Goal: Information Seeking & Learning: Learn about a topic

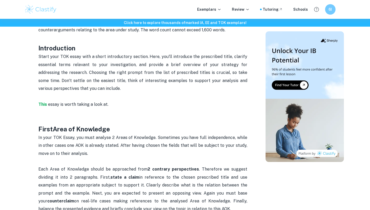
scroll to position [263, 0]
click at [40, 102] on strong "This" at bounding box center [42, 104] width 9 height 5
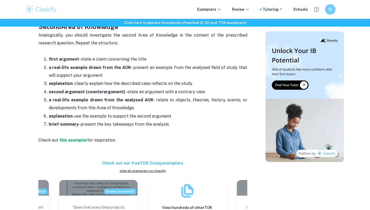
scroll to position [477, 0]
click at [83, 137] on strong "this exemplar" at bounding box center [73, 139] width 28 height 5
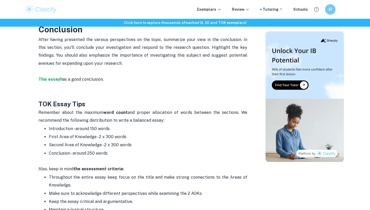
scroll to position [709, 0]
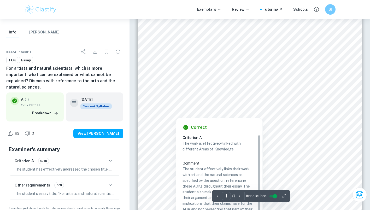
scroll to position [91, 0]
click at [314, 127] on div "1 PT 2: For artists and natural scientists, which is more important: what can b…" at bounding box center [250, 78] width 224 height 290
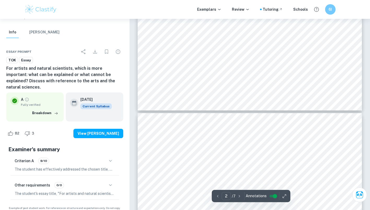
type input "3"
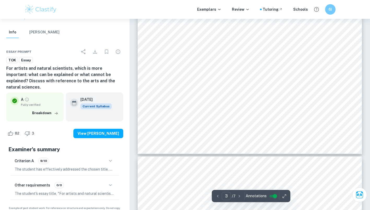
scroll to position [783, 0]
click at [294, 101] on div "3 dissemination of the message of an artist’s work may occur when the audience …" at bounding box center [250, 8] width 224 height 290
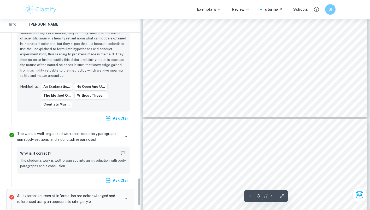
scroll to position [1079, 0]
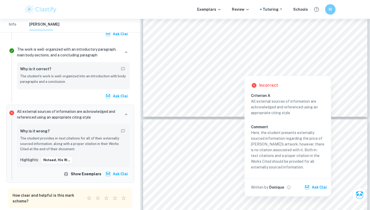
click at [223, 151] on div at bounding box center [254, 158] width 170 height 15
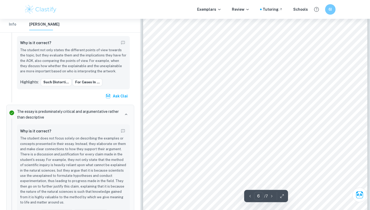
scroll to position [1549, 0]
drag, startPoint x: 342, startPoint y: 79, endPoint x: 332, endPoint y: 79, distance: 9.9
click at [332, 79] on div "6 [PERSON_NAME]’s bulb, [PERSON_NAME] created the first electric light device, …" at bounding box center [255, 83] width 224 height 290
drag, startPoint x: 289, startPoint y: 1, endPoint x: 242, endPoint y: 127, distance: 134.8
click at [242, 127] on div "6 [PERSON_NAME]’s bulb, [PERSON_NAME] created the first electric light device, …" at bounding box center [255, 83] width 224 height 290
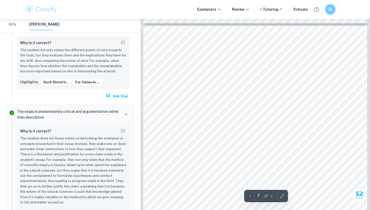
scroll to position [1757, 0]
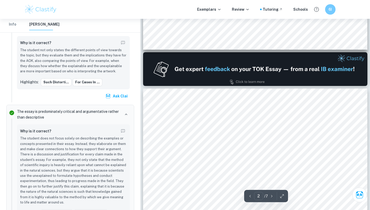
type input "1"
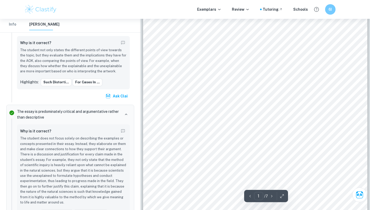
scroll to position [0, 0]
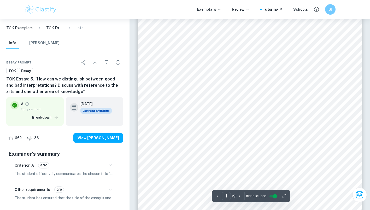
scroll to position [40, 0]
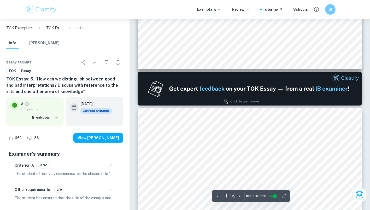
type input "2"
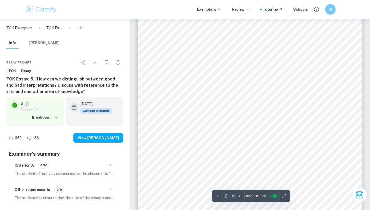
scroll to position [361, 0]
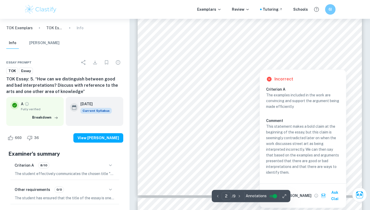
scroll to position [449, 0]
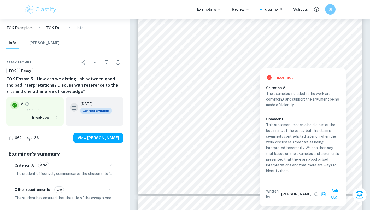
click at [351, 141] on div "Leonardo Da Vinci once said that “The greatest deception men suffer is from the…" at bounding box center [250, 49] width 224 height 290
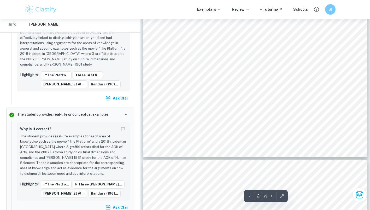
scroll to position [450, 0]
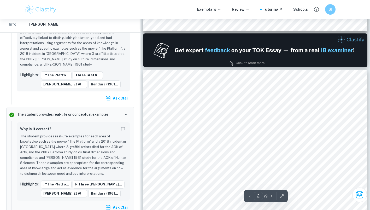
type input "1"
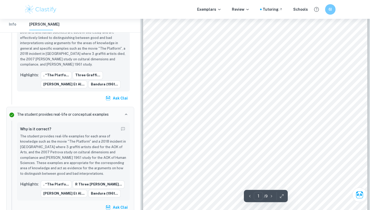
scroll to position [70, 0]
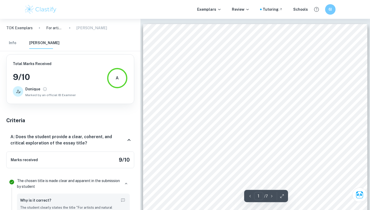
scroll to position [868, 0]
